Goal: Task Accomplishment & Management: Complete application form

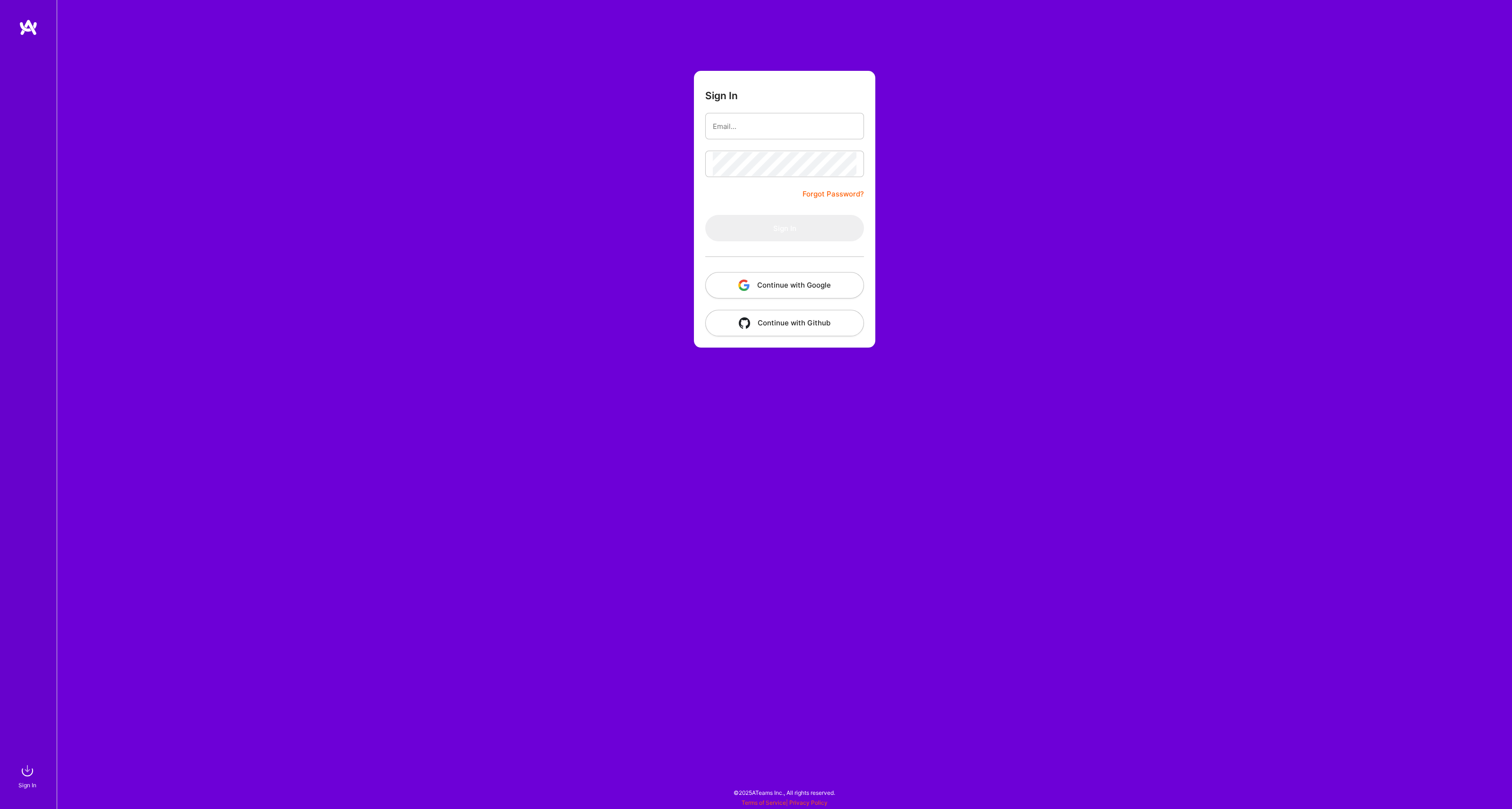
click at [731, 286] on button "Continue with Google" at bounding box center [784, 285] width 159 height 26
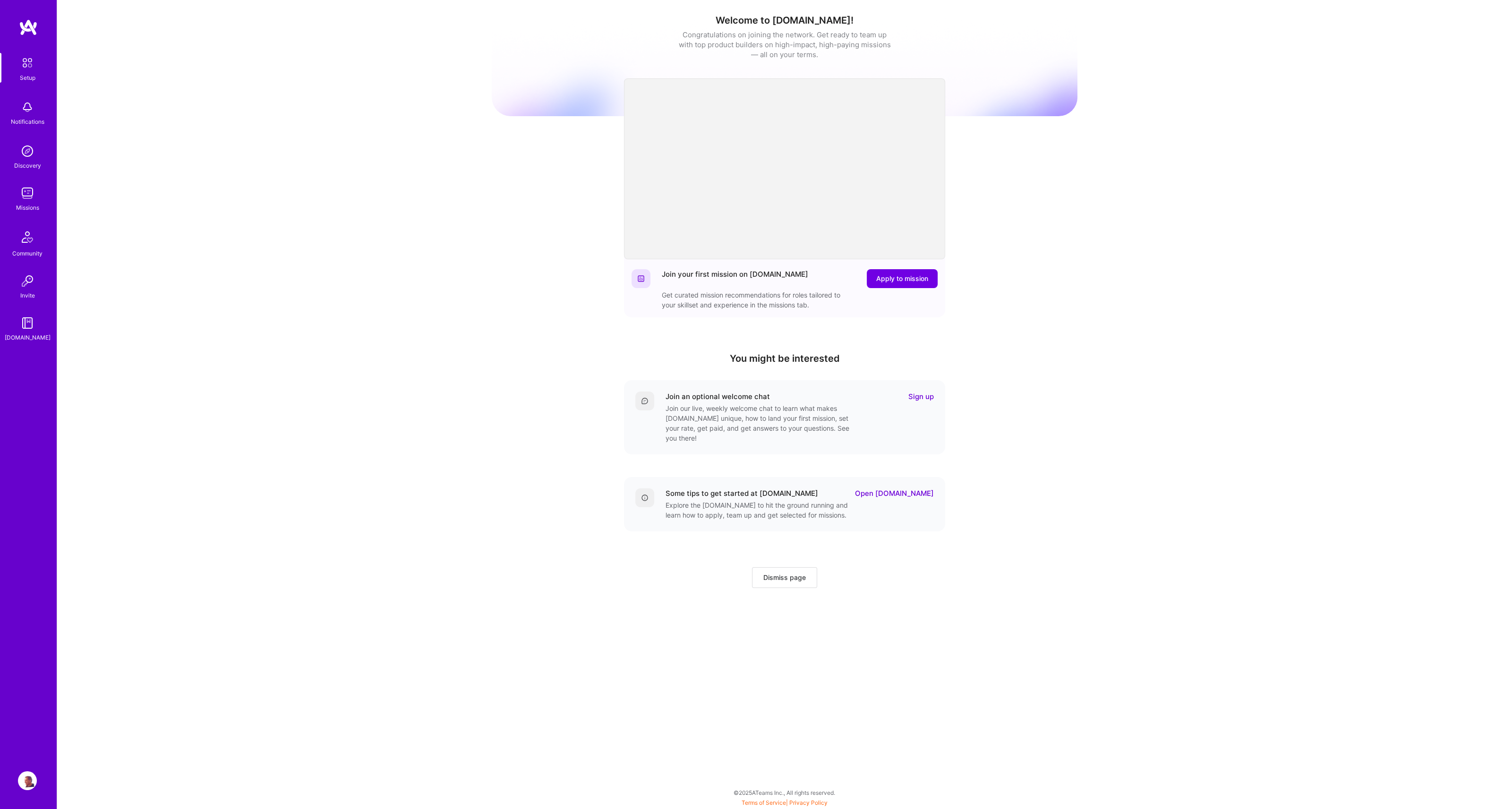
click at [30, 200] on img at bounding box center [27, 193] width 19 height 19
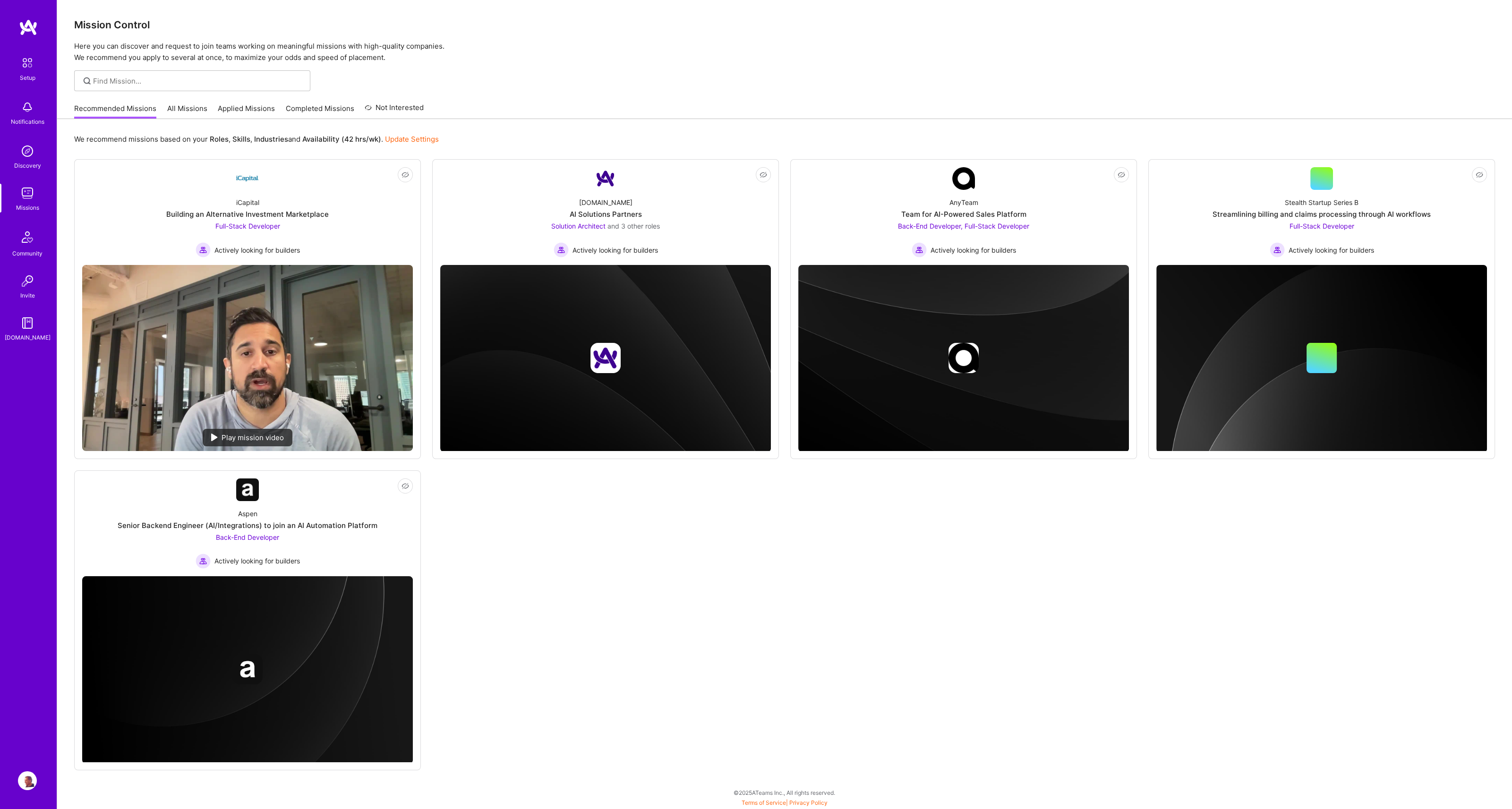
click at [129, 107] on link "Recommended Missions" at bounding box center [115, 111] width 82 height 16
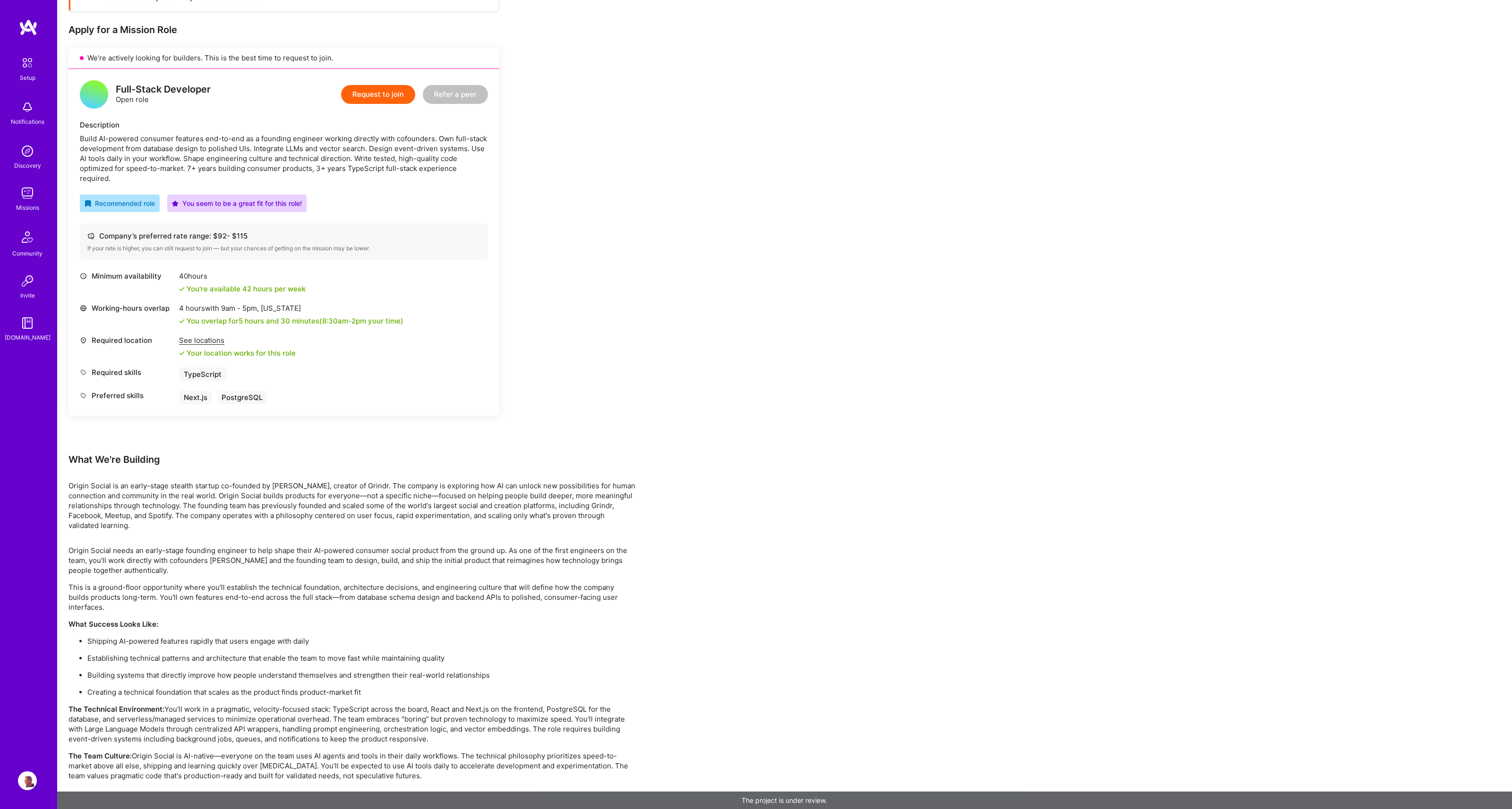
scroll to position [174, 0]
drag, startPoint x: 375, startPoint y: 137, endPoint x: 425, endPoint y: 176, distance: 63.4
click at [425, 176] on div "Full-Stack Developer Open role Request to join Refer a peer Description Build A…" at bounding box center [284, 242] width 431 height 347
